Goal: Information Seeking & Learning: Understand process/instructions

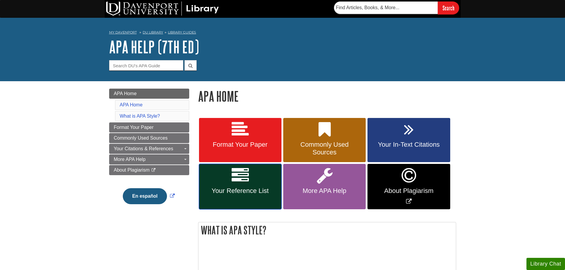
click at [218, 190] on span "Your Reference List" at bounding box center [240, 191] width 74 height 8
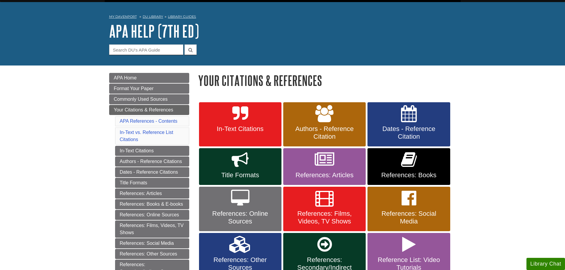
scroll to position [59, 0]
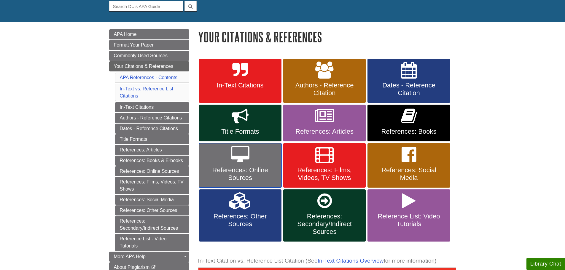
click at [243, 169] on span "References: Online Sources" at bounding box center [240, 173] width 74 height 15
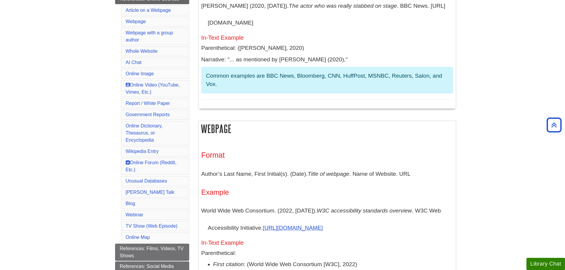
scroll to position [119, 0]
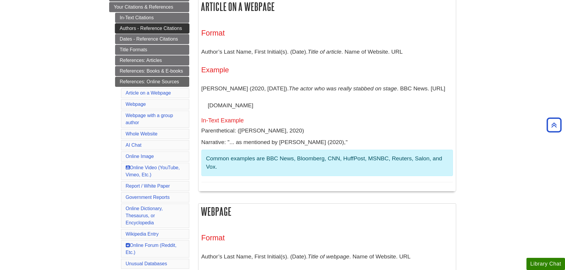
click at [175, 27] on link "Authors - Reference Citations" at bounding box center [152, 28] width 74 height 10
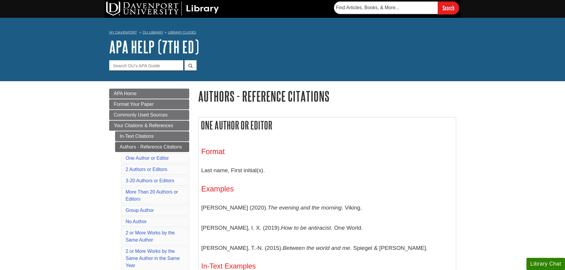
scroll to position [30, 0]
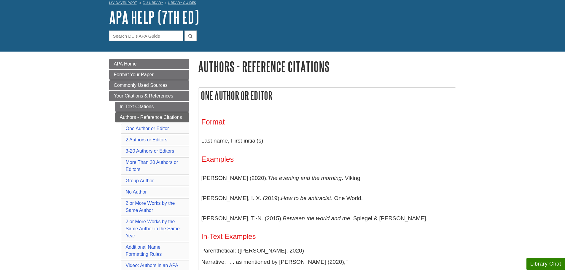
click at [125, 193] on li "No Author" at bounding box center [155, 192] width 68 height 10
click at [133, 189] on li "No Author" at bounding box center [155, 192] width 68 height 10
click at [132, 191] on link "No Author" at bounding box center [136, 191] width 21 height 5
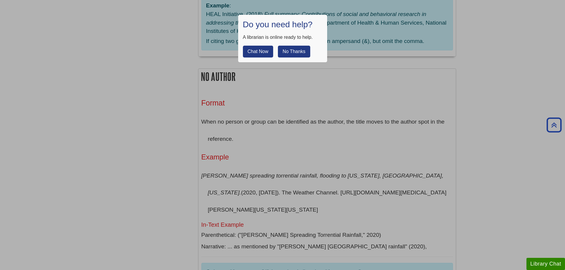
click at [302, 54] on button "No Thanks" at bounding box center [294, 52] width 32 height 12
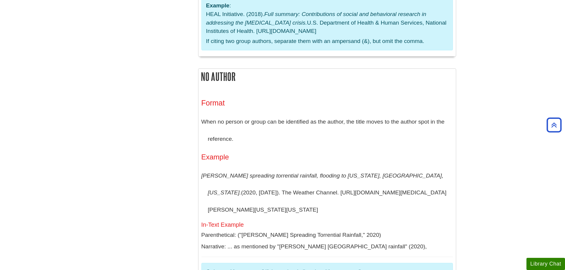
click at [493, 52] on body "Skip to Main Content Search My Davenport DU Library Library Guides APA APA Help…" at bounding box center [282, 4] width 565 height 3039
